Goal: Transaction & Acquisition: Download file/media

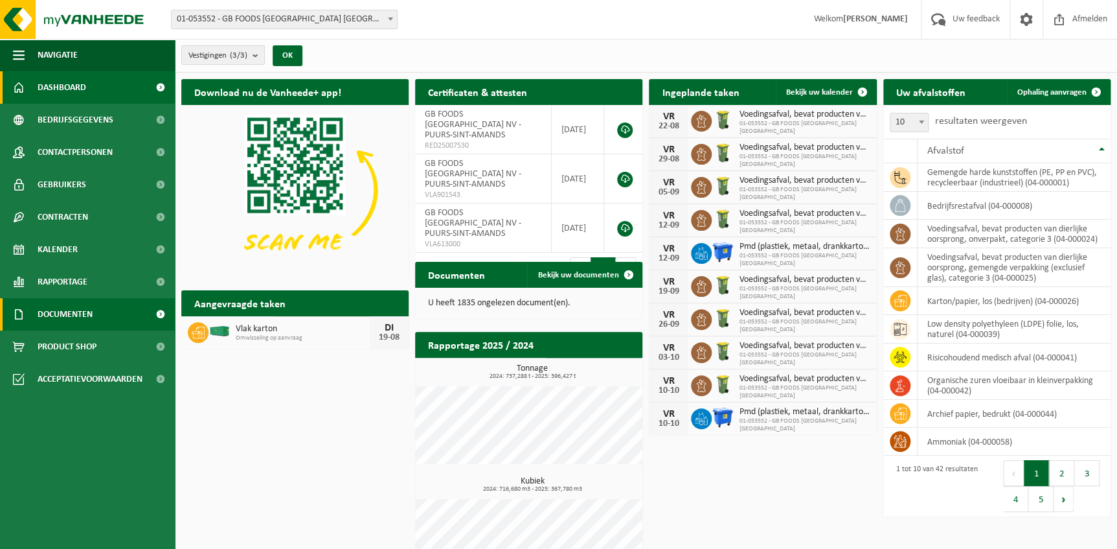
click at [73, 310] on span "Documenten" at bounding box center [65, 314] width 55 height 32
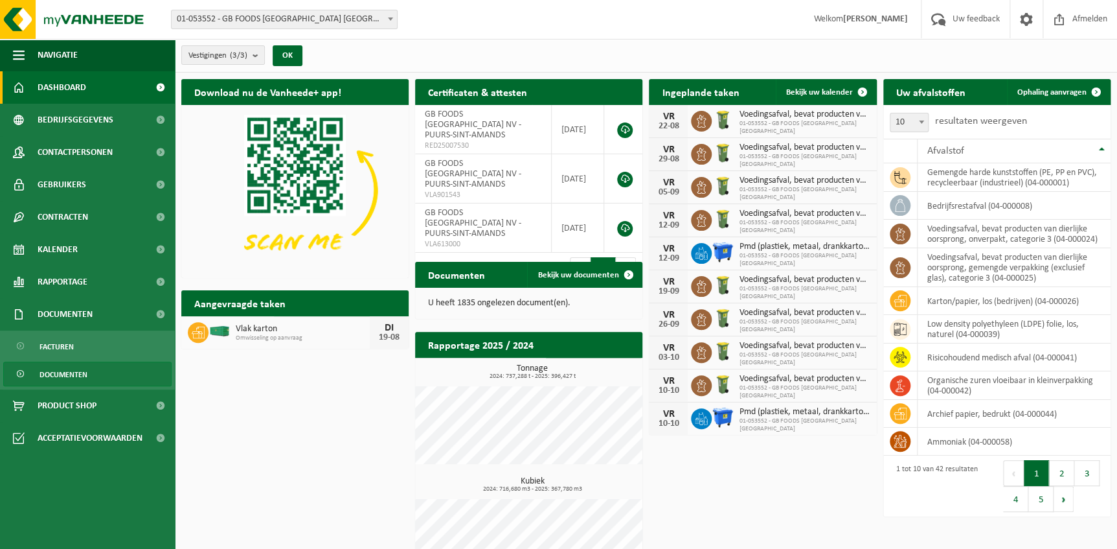
click at [64, 378] on span "Documenten" at bounding box center [64, 374] width 48 height 25
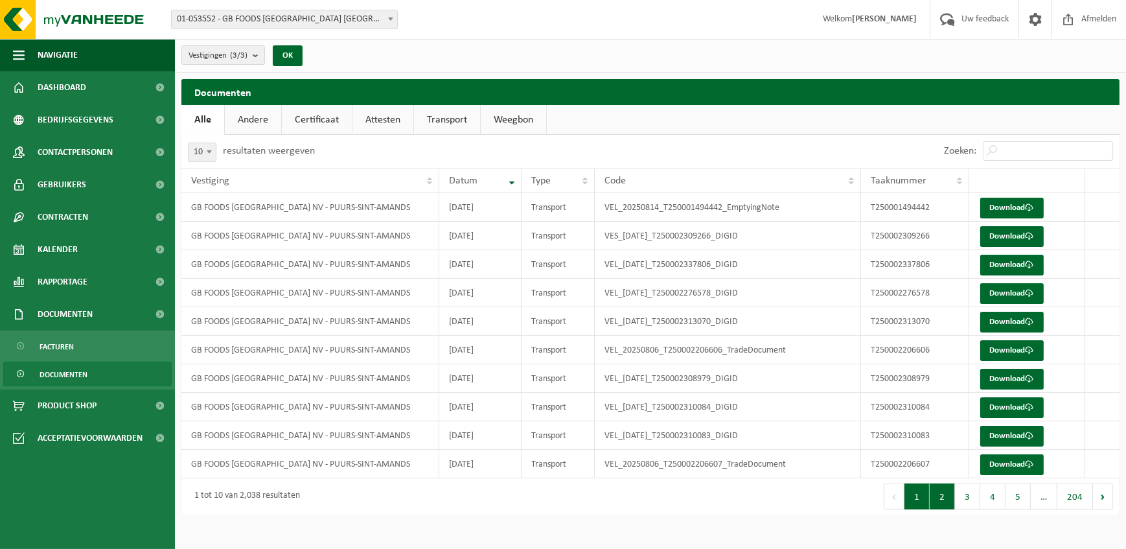
click at [948, 500] on button "2" at bounding box center [941, 496] width 25 height 26
click at [971, 497] on button "3" at bounding box center [967, 496] width 25 height 26
click at [1004, 205] on link "Download" at bounding box center [1011, 208] width 63 height 21
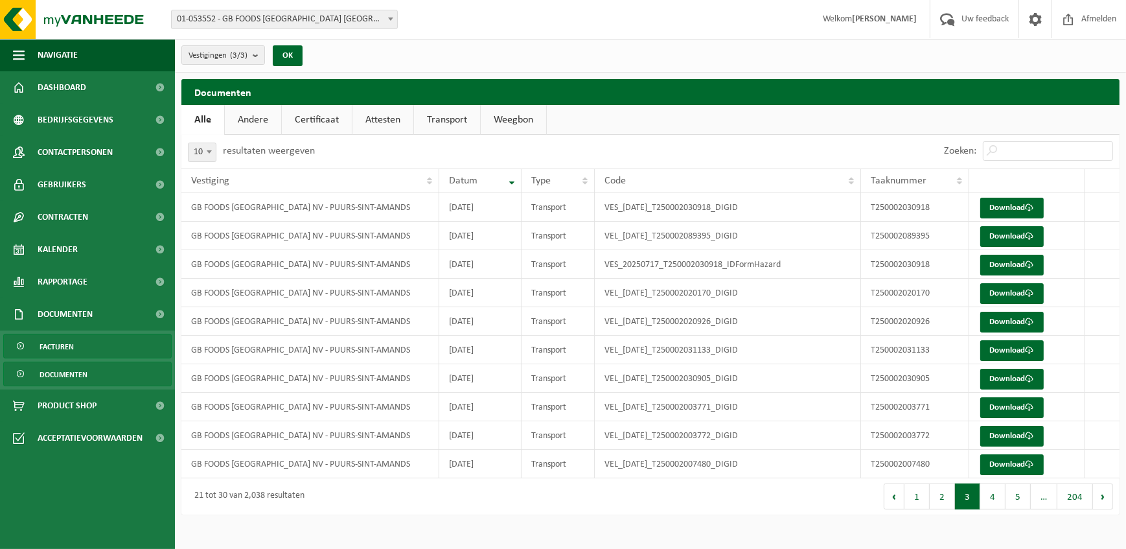
click at [63, 345] on span "Facturen" at bounding box center [57, 346] width 34 height 25
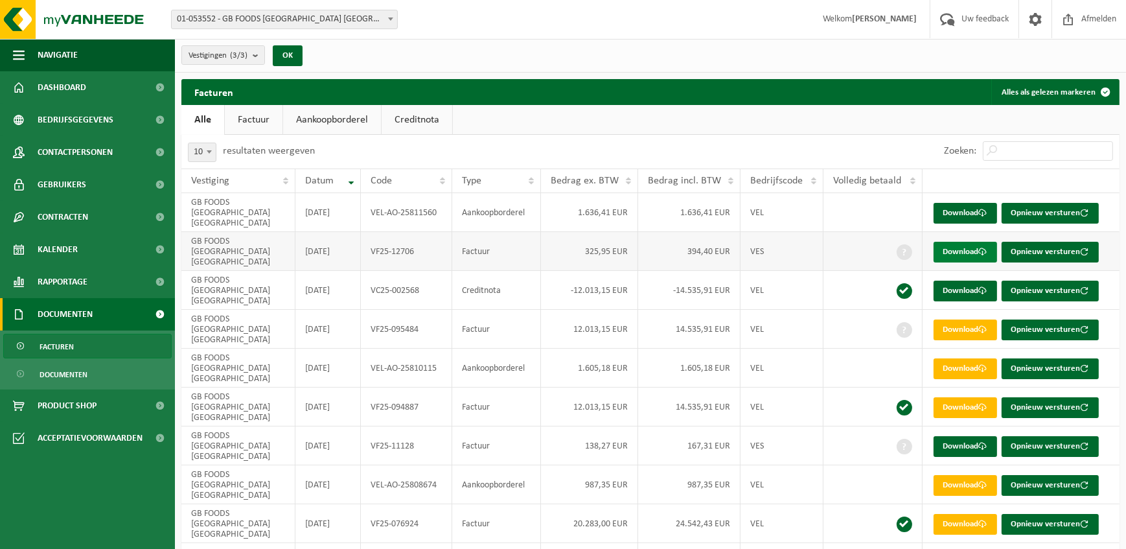
click at [963, 242] on link "Download" at bounding box center [964, 252] width 63 height 21
click at [962, 210] on link "Download" at bounding box center [964, 213] width 63 height 21
